Goal: Information Seeking & Learning: Check status

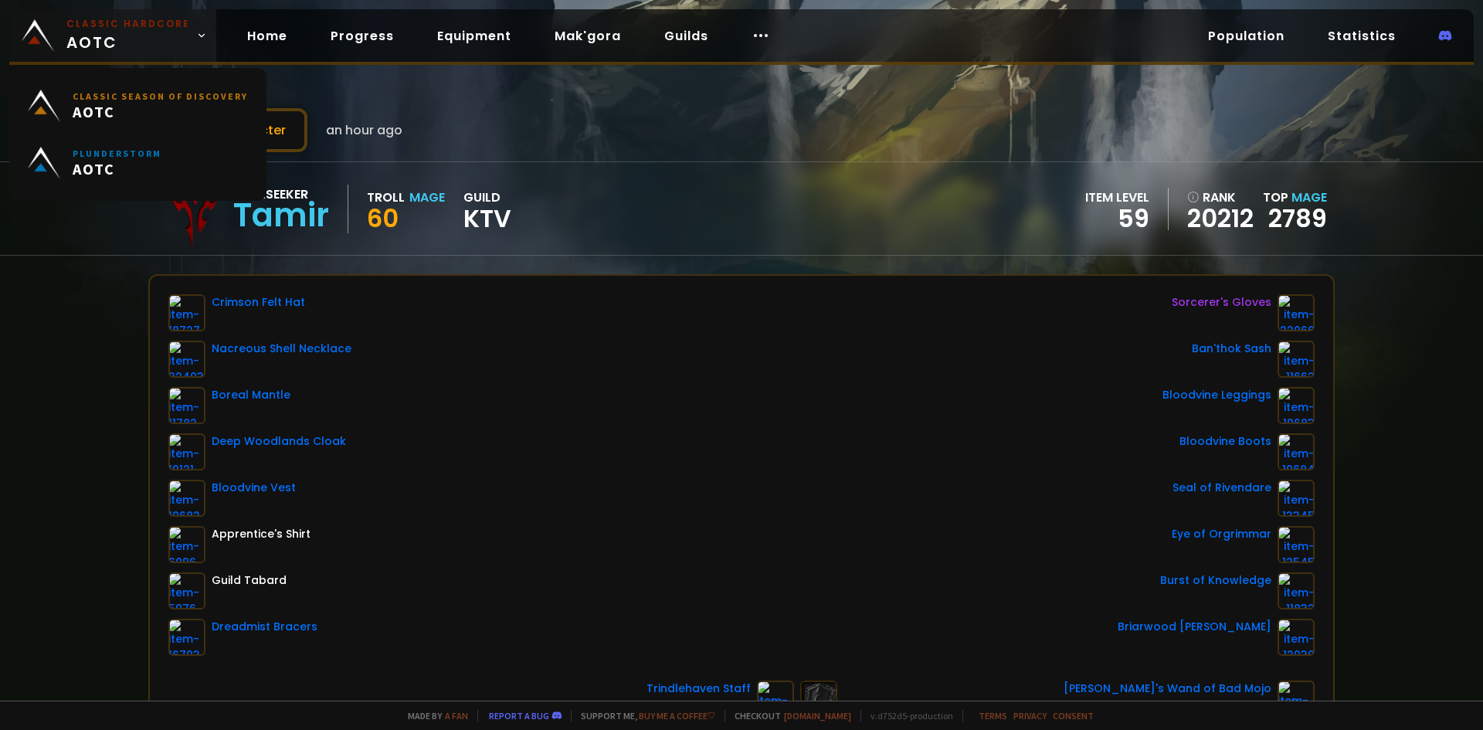
click at [137, 38] on span "Classic Hardcore AOTC" at bounding box center [128, 35] width 124 height 37
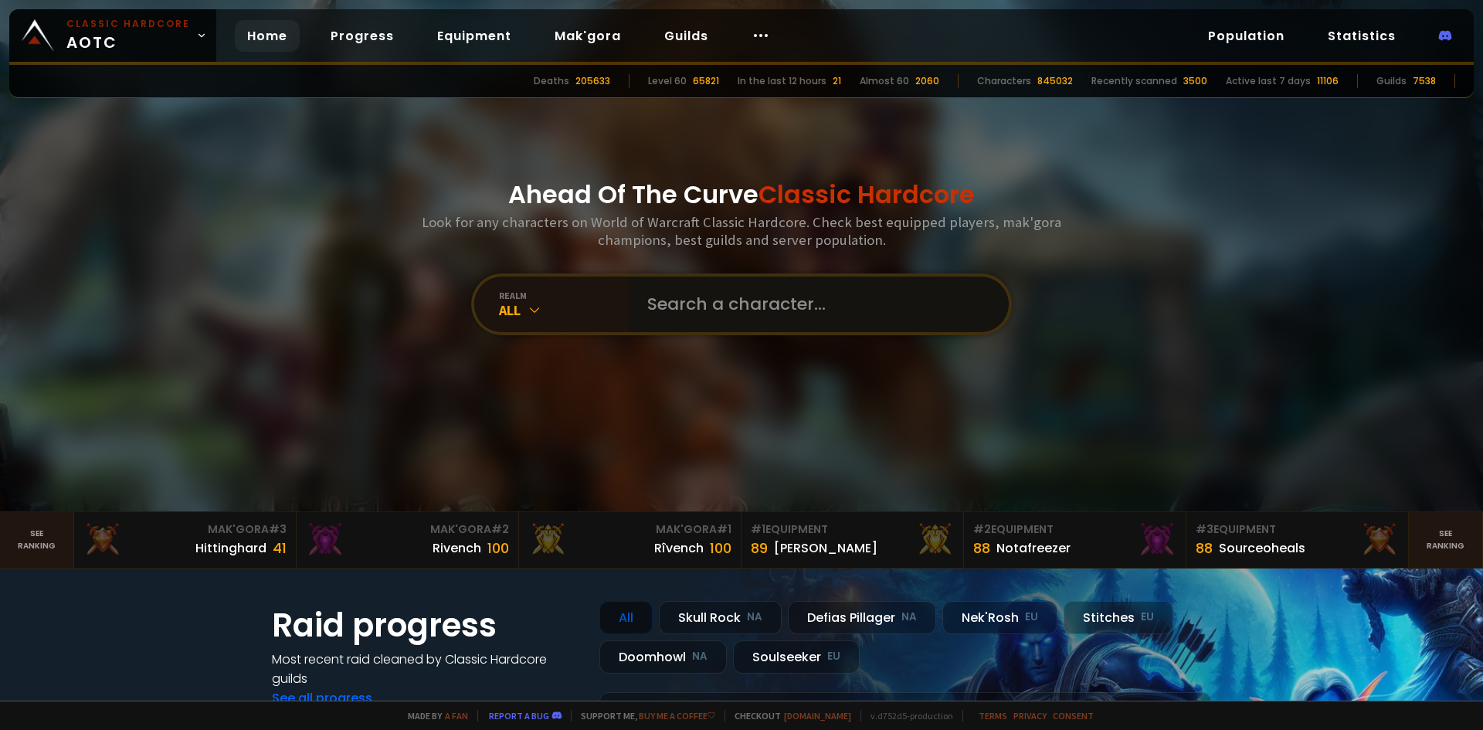
click at [914, 314] on input "text" at bounding box center [814, 305] width 352 height 56
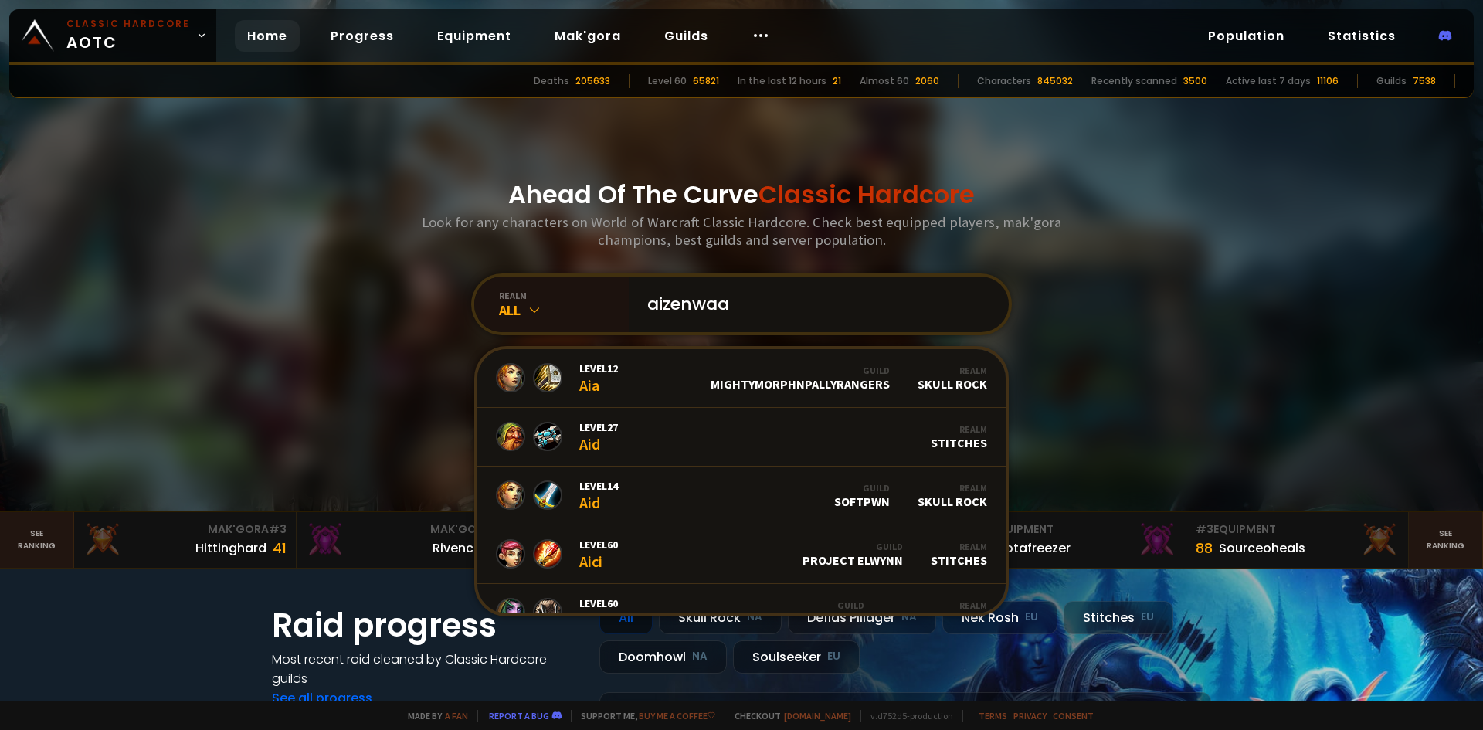
type input "aizenwaar"
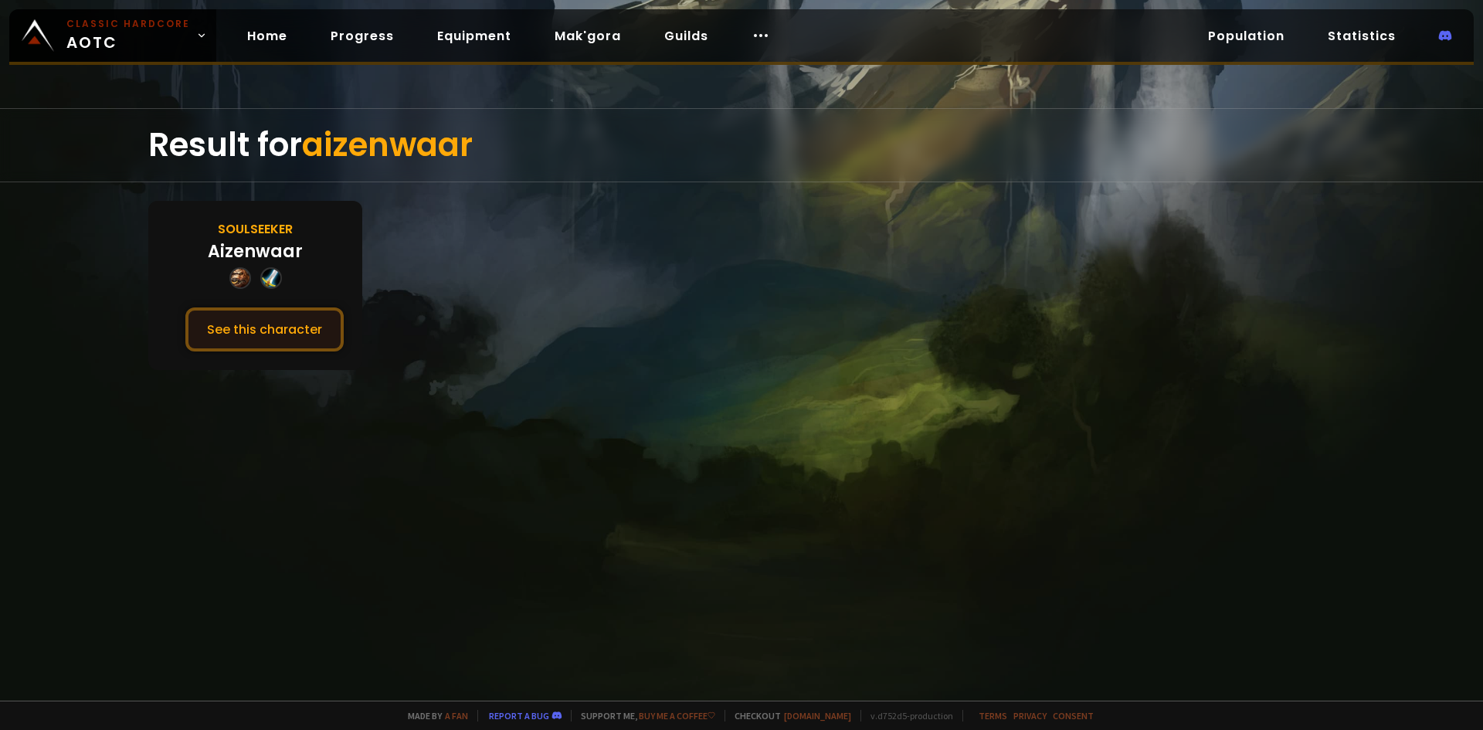
click at [304, 329] on button "See this character" at bounding box center [264, 329] width 158 height 44
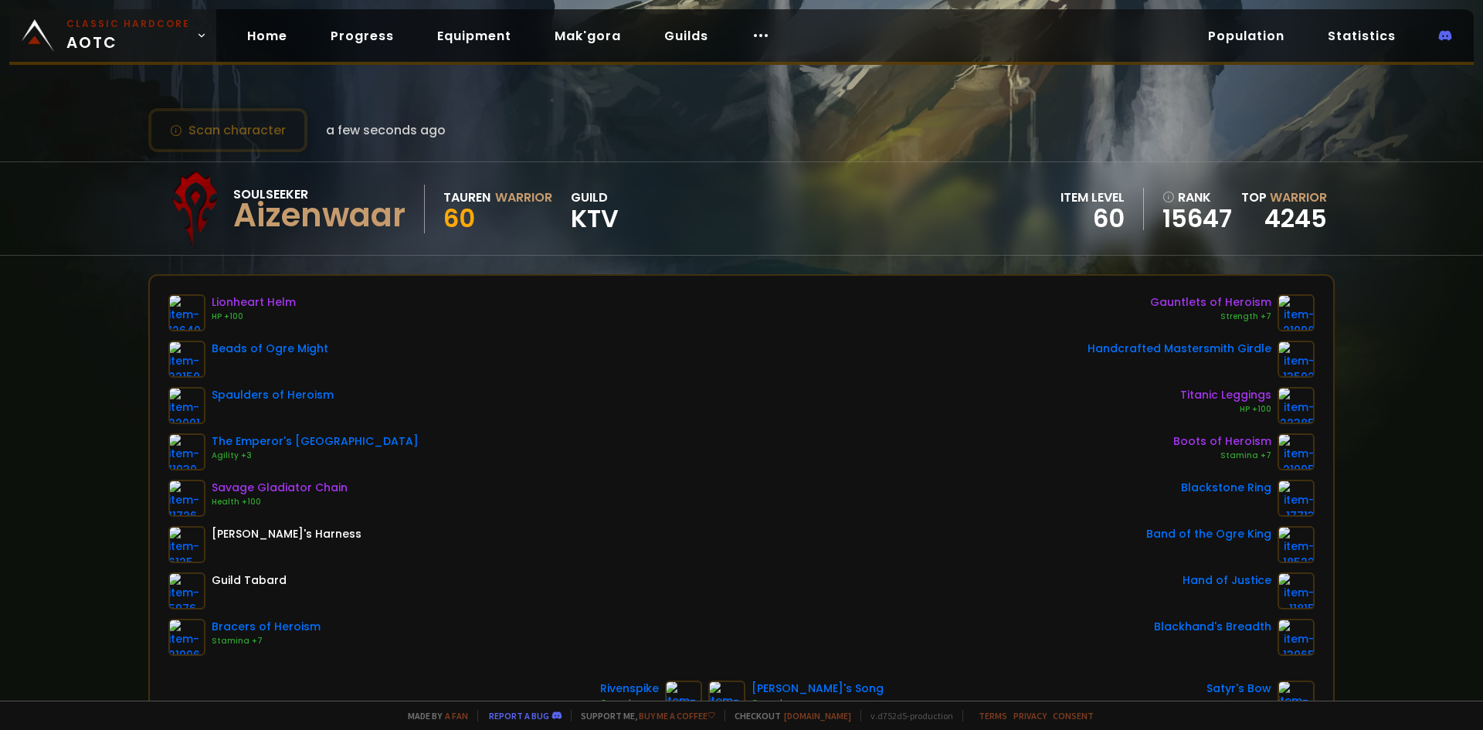
drag, startPoint x: 100, startPoint y: 32, endPoint x: 141, endPoint y: 44, distance: 42.5
click at [101, 32] on span "Classic Hardcore AOTC" at bounding box center [128, 35] width 124 height 37
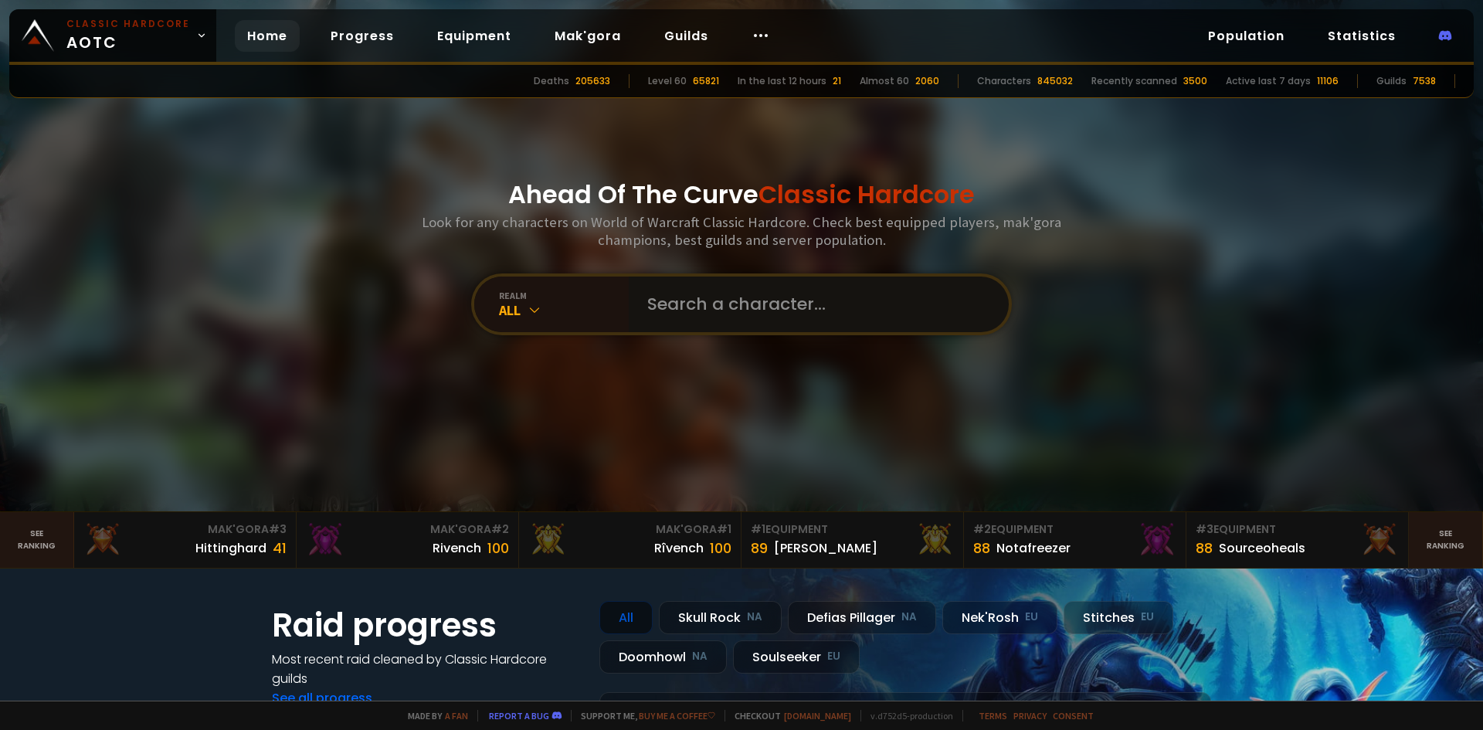
click at [737, 313] on input "text" at bounding box center [814, 305] width 352 height 56
paste input "Chargetamère"
type input "Chargetamère"
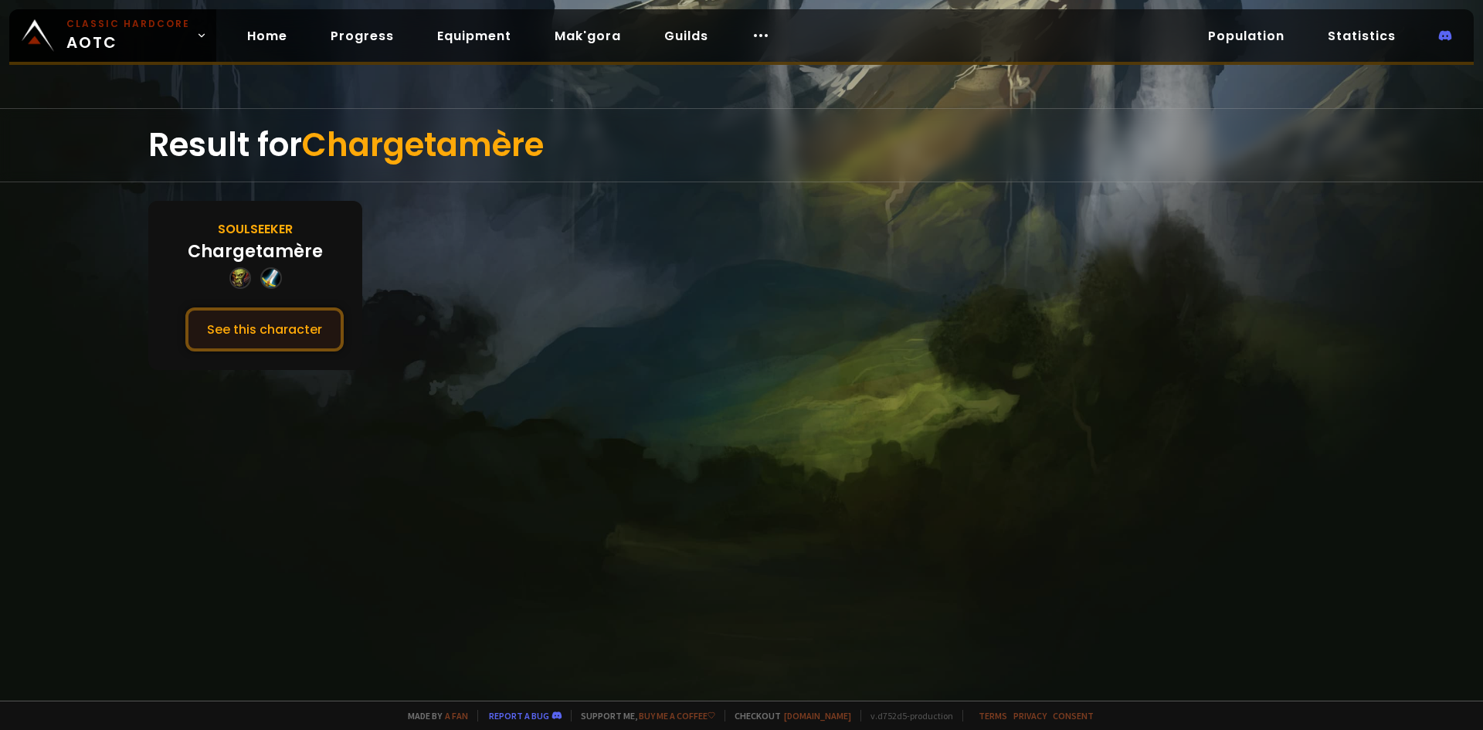
click at [255, 318] on button "See this character" at bounding box center [264, 329] width 158 height 44
